Goal: Find specific page/section: Find specific page/section

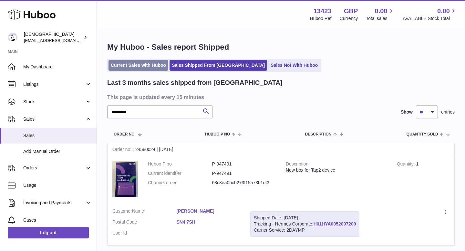
click at [133, 66] on link "Current Sales with Huboo" at bounding box center [139, 65] width 60 height 11
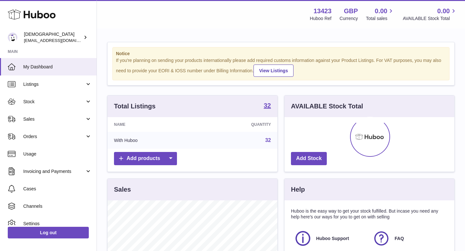
scroll to position [101, 170]
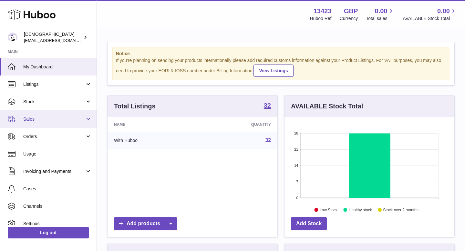
click at [38, 115] on link "Sales" at bounding box center [48, 119] width 97 height 17
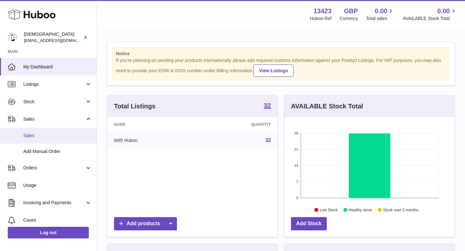
click at [42, 141] on link "Sales" at bounding box center [48, 136] width 97 height 16
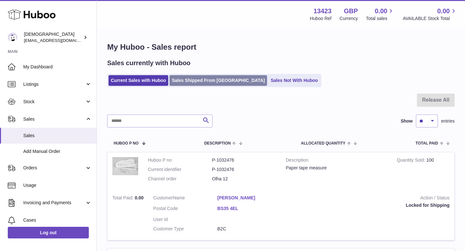
click at [183, 78] on link "Sales Shipped From [GEOGRAPHIC_DATA]" at bounding box center [219, 80] width 98 height 11
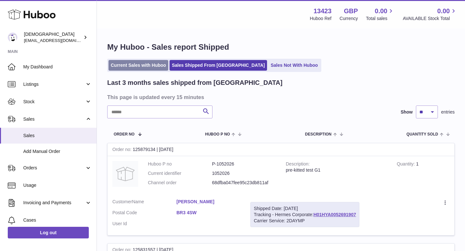
click at [132, 69] on link "Current Sales with Huboo" at bounding box center [139, 65] width 60 height 11
